Goal: Information Seeking & Learning: Learn about a topic

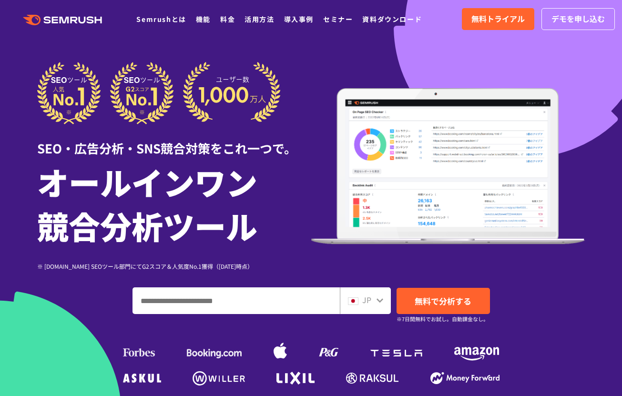
click at [270, 26] on div ".cls {fill: #FF642D;} .cls {fill: #FF642D;} Semrushとは 機能 料金 活用方法 導入事例 セミナー 資料ダウ…" at bounding box center [311, 19] width 622 height 29
click at [255, 19] on link "活用方法" at bounding box center [260, 19] width 30 height 10
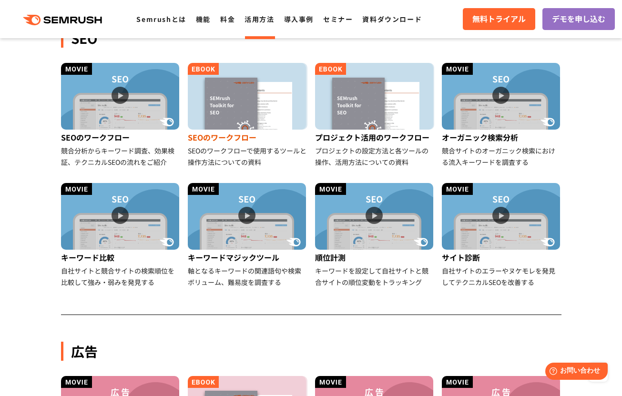
click at [242, 100] on img at bounding box center [247, 96] width 118 height 67
